Goal: Navigation & Orientation: Find specific page/section

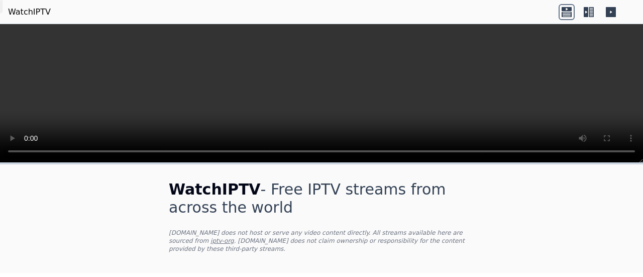
click at [566, 17] on icon at bounding box center [567, 14] width 10 height 5
click at [585, 13] on icon at bounding box center [586, 12] width 5 height 10
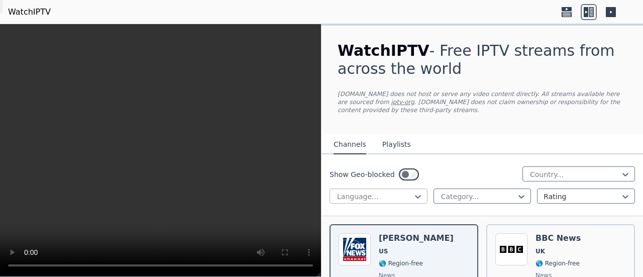
click at [396, 197] on div at bounding box center [374, 197] width 77 height 10
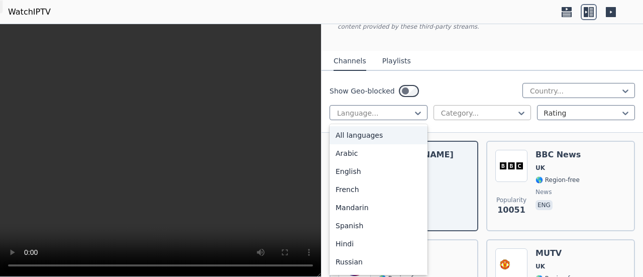
click at [470, 105] on div "Category..." at bounding box center [483, 112] width 98 height 15
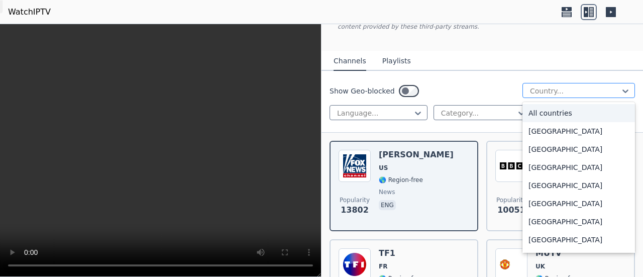
click at [540, 85] on div "Country..." at bounding box center [579, 90] width 113 height 15
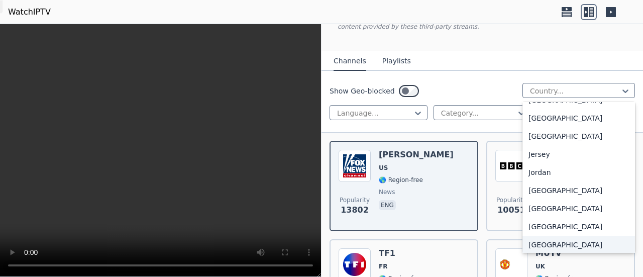
scroll to position [1675, 0]
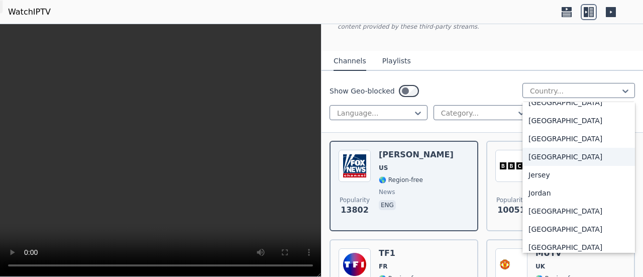
click at [535, 166] on div "[GEOGRAPHIC_DATA]" at bounding box center [579, 157] width 113 height 18
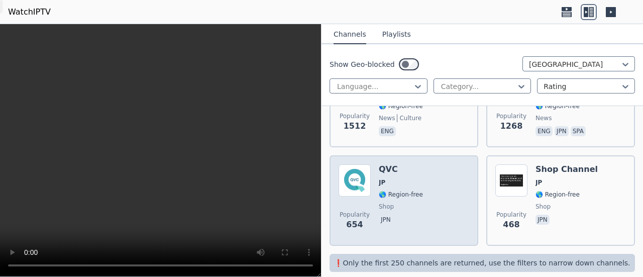
scroll to position [178, 0]
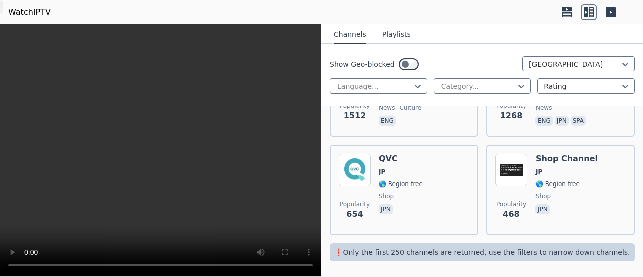
click at [458, 249] on p "❗️Only the first 250 channels are returned, use the filters to narrow down chan…" at bounding box center [483, 252] width 298 height 10
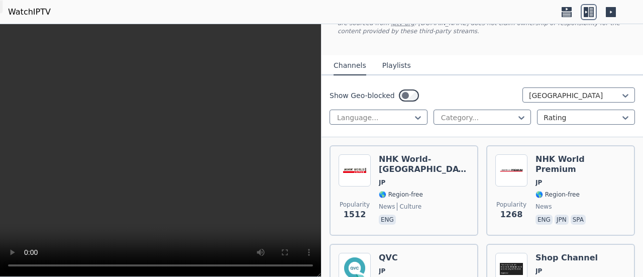
scroll to position [10, 0]
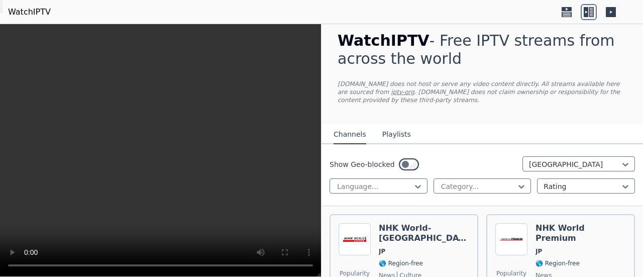
click at [390, 136] on button "Playlists" at bounding box center [397, 134] width 29 height 19
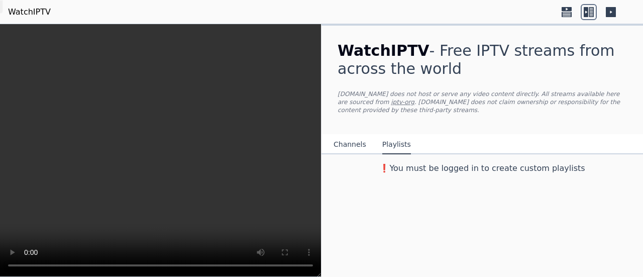
scroll to position [0, 0]
